Goal: Task Accomplishment & Management: Manage account settings

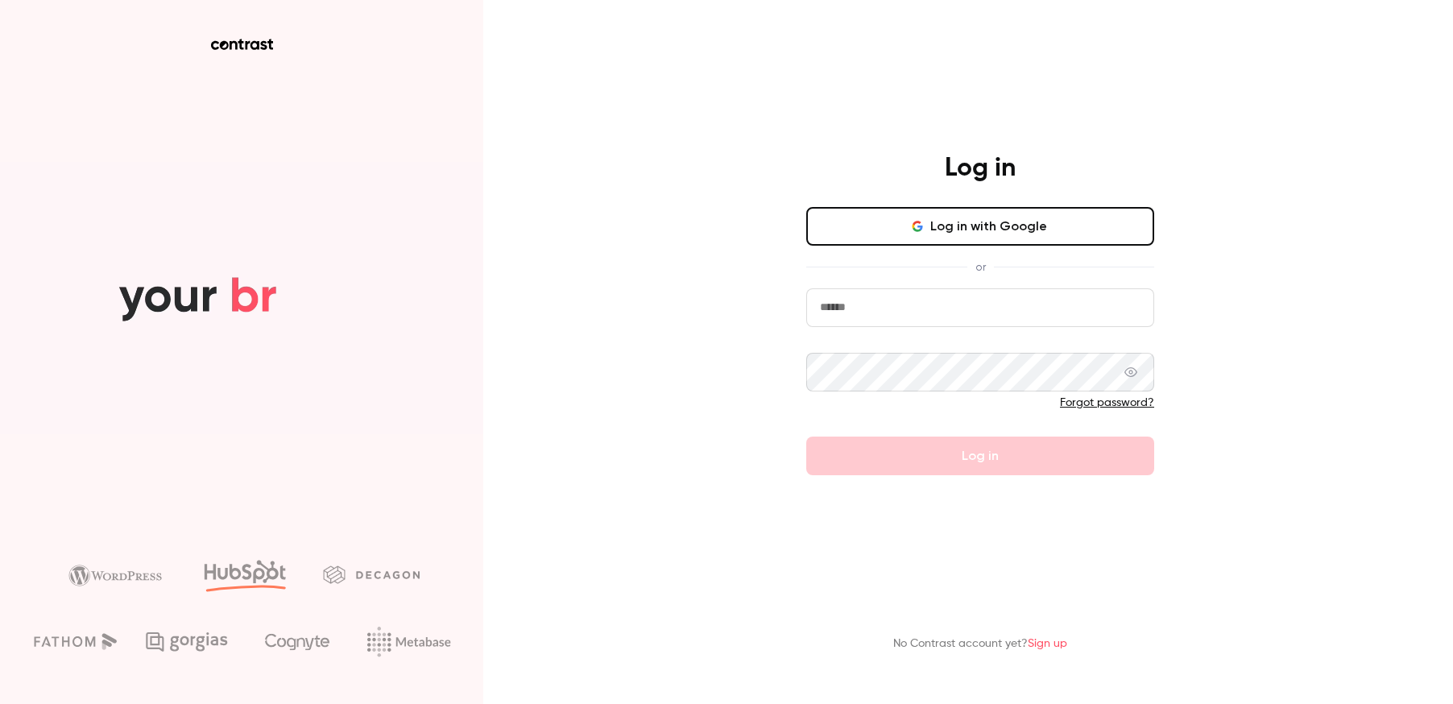
click at [968, 230] on button "Log in with Google" at bounding box center [980, 226] width 348 height 39
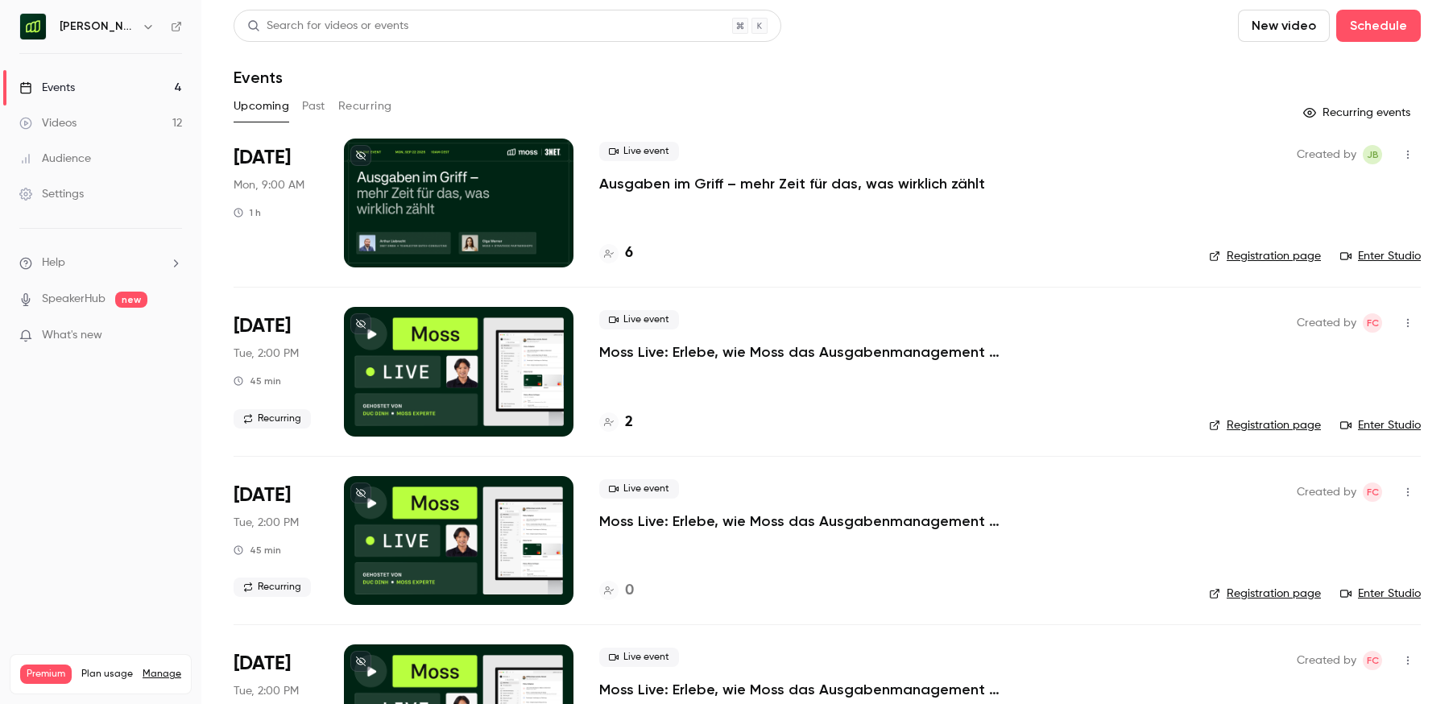
click at [955, 186] on p "Ausgaben im Griff – mehr Zeit für das, was wirklich zählt" at bounding box center [792, 183] width 386 height 19
click at [1074, 56] on header "Search for videos or events New video Schedule Events" at bounding box center [827, 48] width 1187 height 77
click at [112, 78] on link "Events 4" at bounding box center [100, 87] width 201 height 35
click at [71, 116] on div "Videos" at bounding box center [47, 123] width 57 height 16
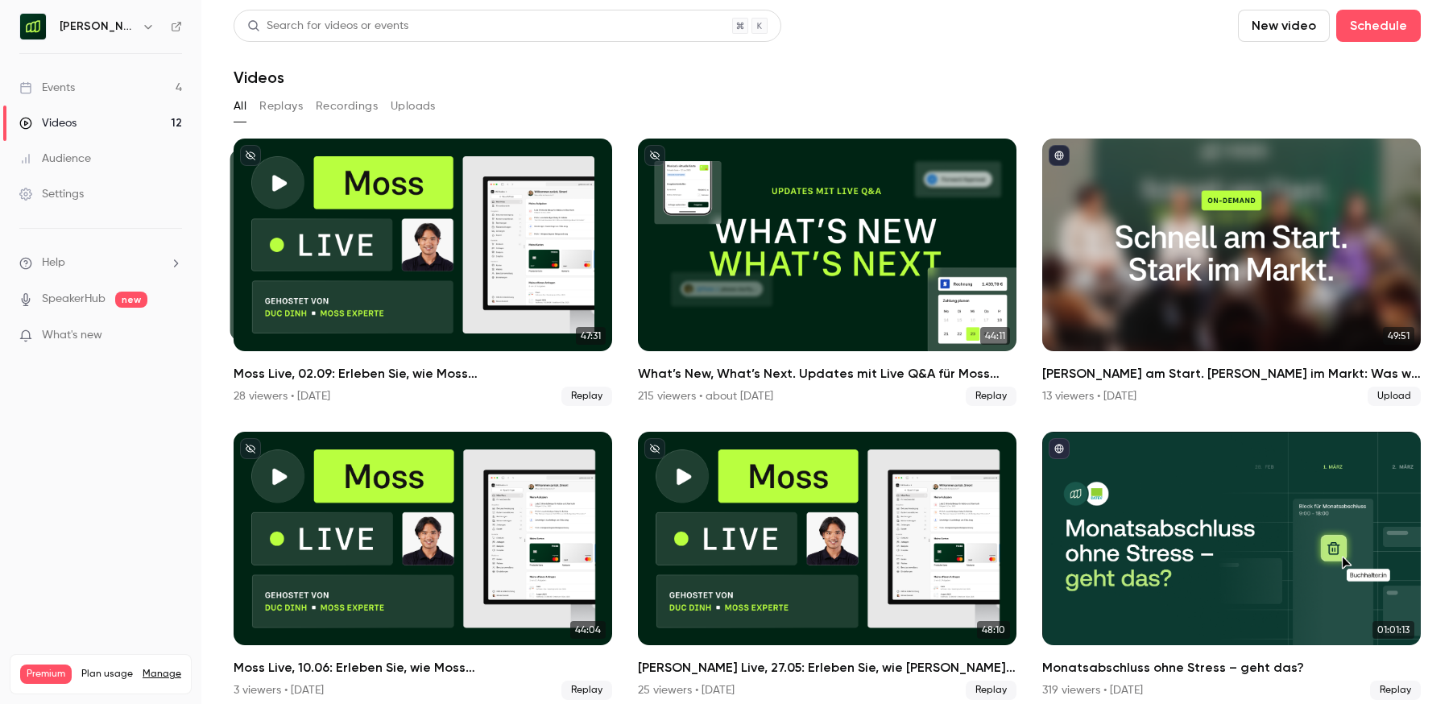
click at [124, 90] on link "Events 4" at bounding box center [100, 87] width 201 height 35
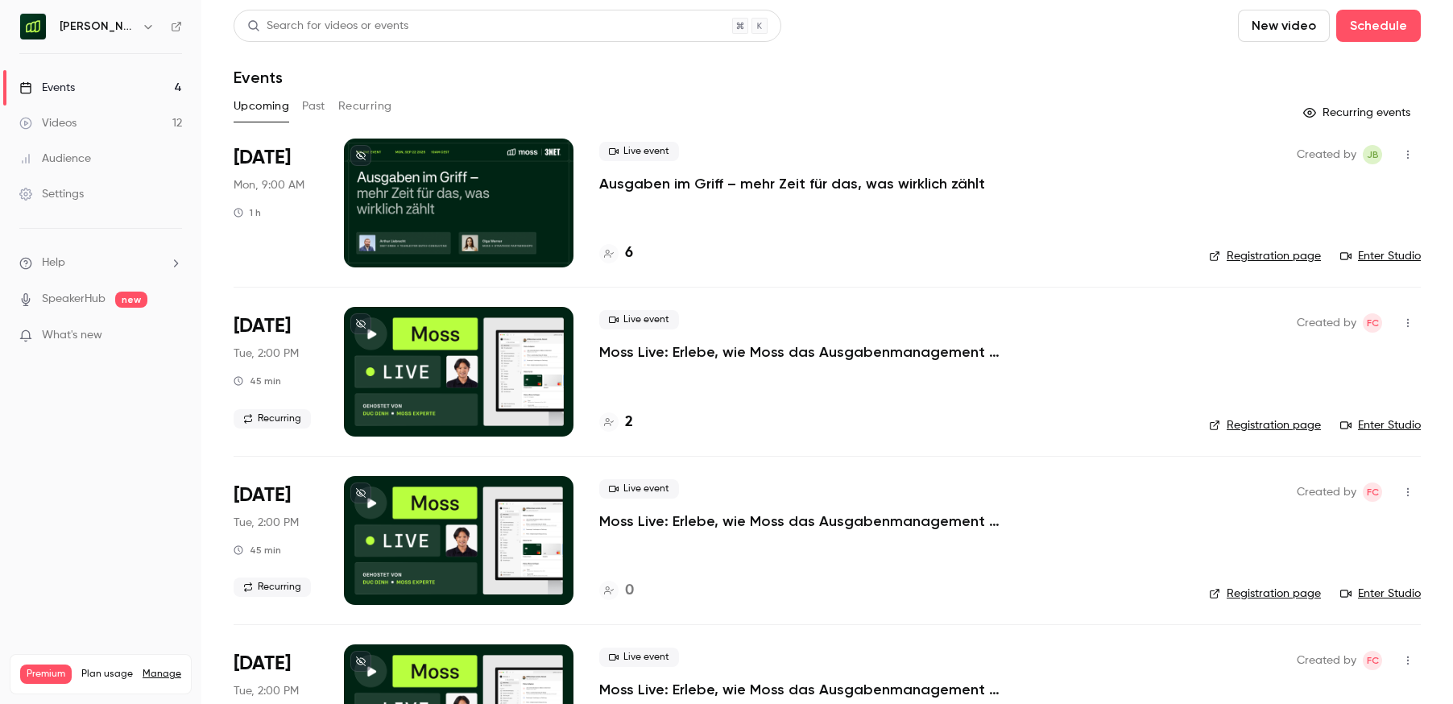
click at [142, 31] on icon "button" at bounding box center [148, 26] width 13 height 13
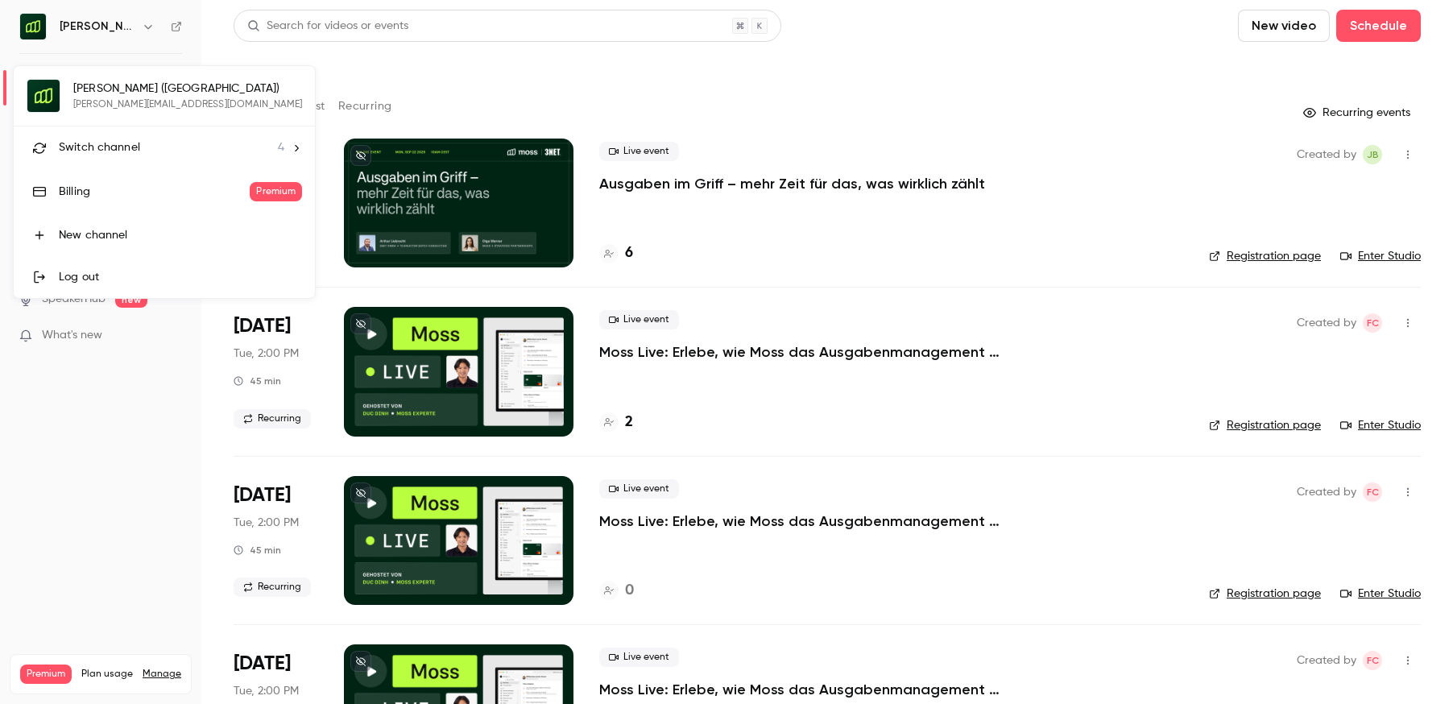
click at [794, 51] on div at bounding box center [726, 352] width 1453 height 704
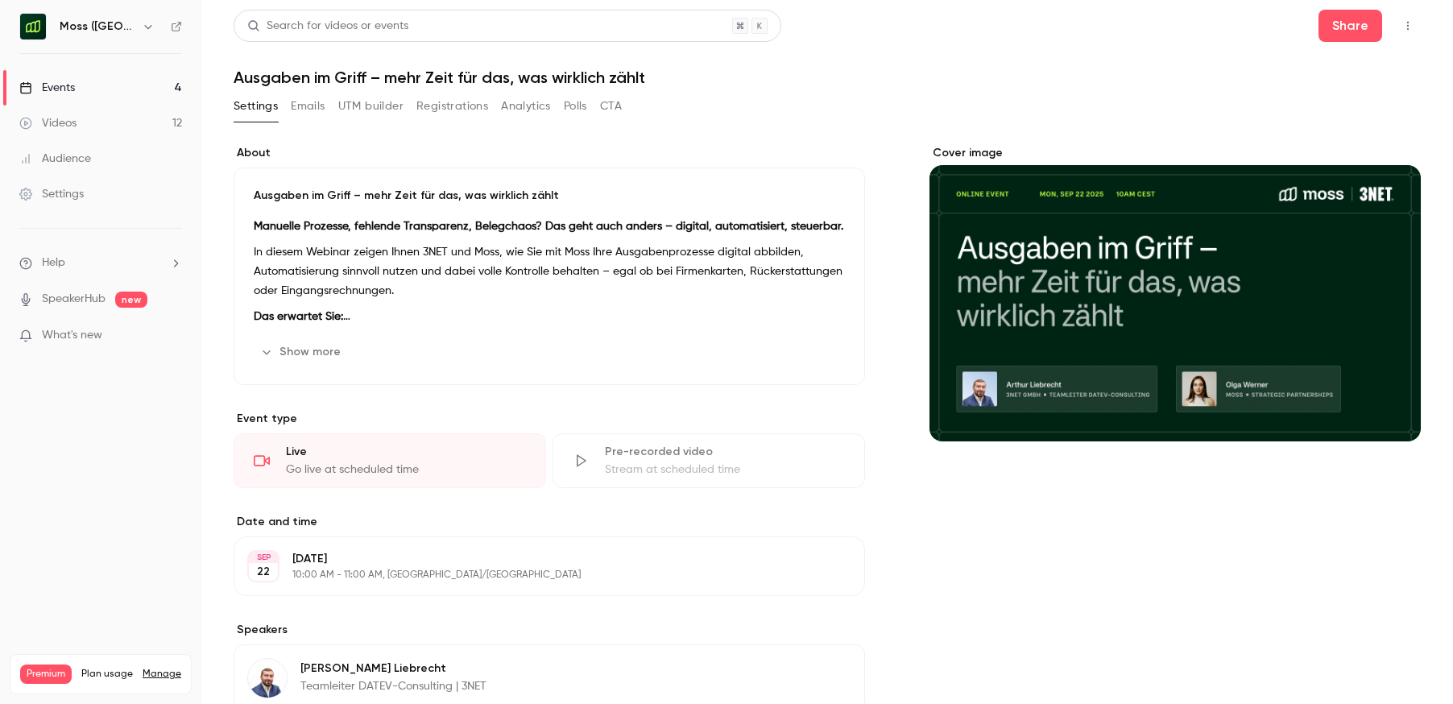
click at [452, 111] on button "Registrations" at bounding box center [452, 106] width 72 height 26
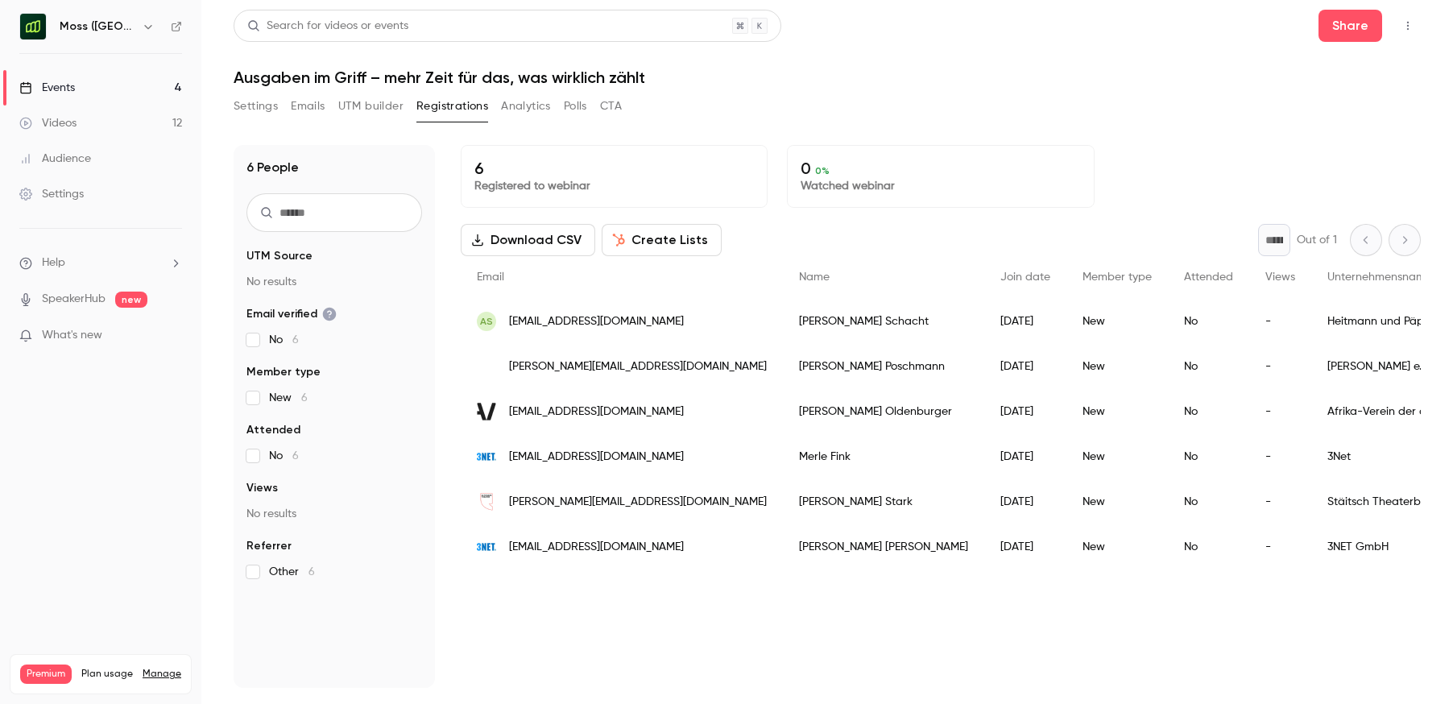
click at [1079, 90] on div "Search for videos or events Share Ausgaben im Griff – mehr Zeit für das, was wi…" at bounding box center [827, 349] width 1187 height 678
